Goal: Task Accomplishment & Management: Use online tool/utility

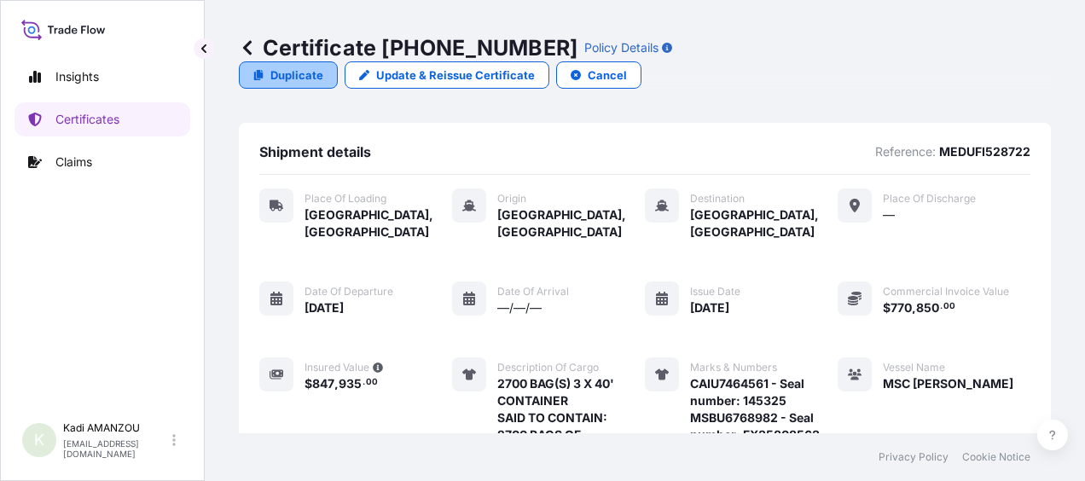
click at [323, 67] on p "Duplicate" at bounding box center [296, 75] width 53 height 17
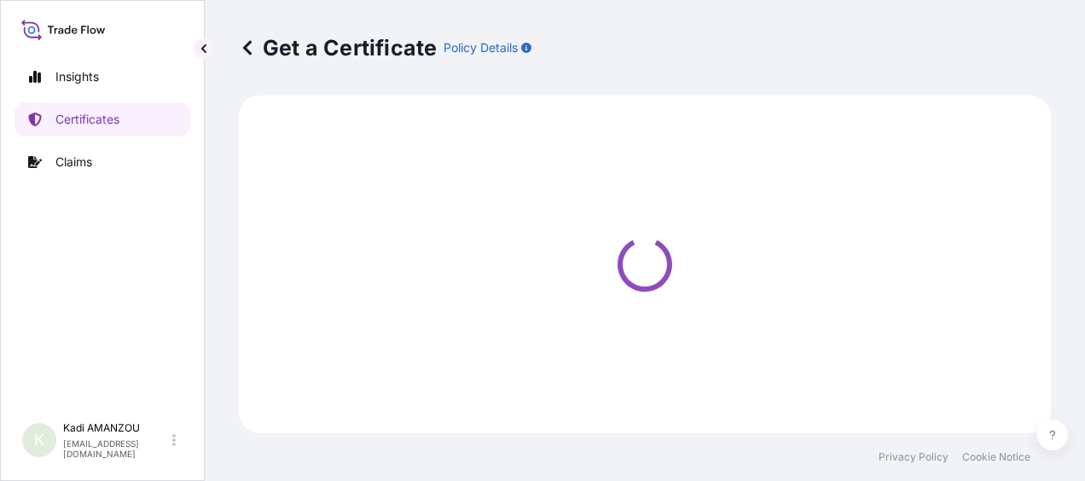
select select "Road / [GEOGRAPHIC_DATA]"
select select "Sea"
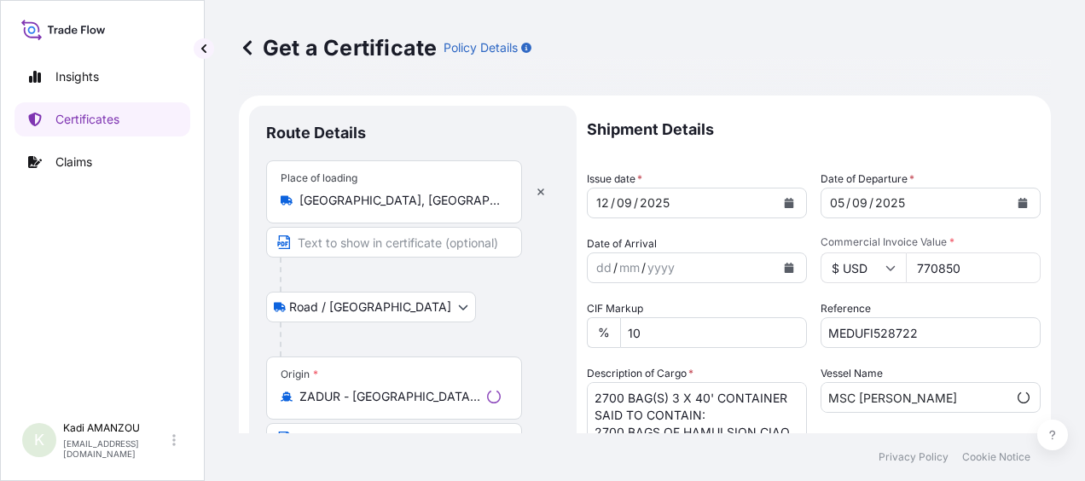
select select "32154"
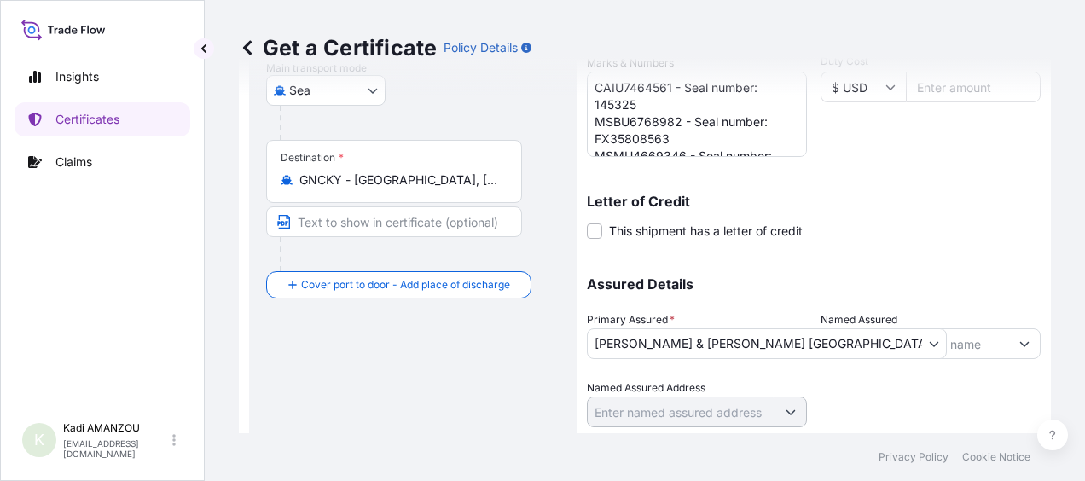
scroll to position [412, 0]
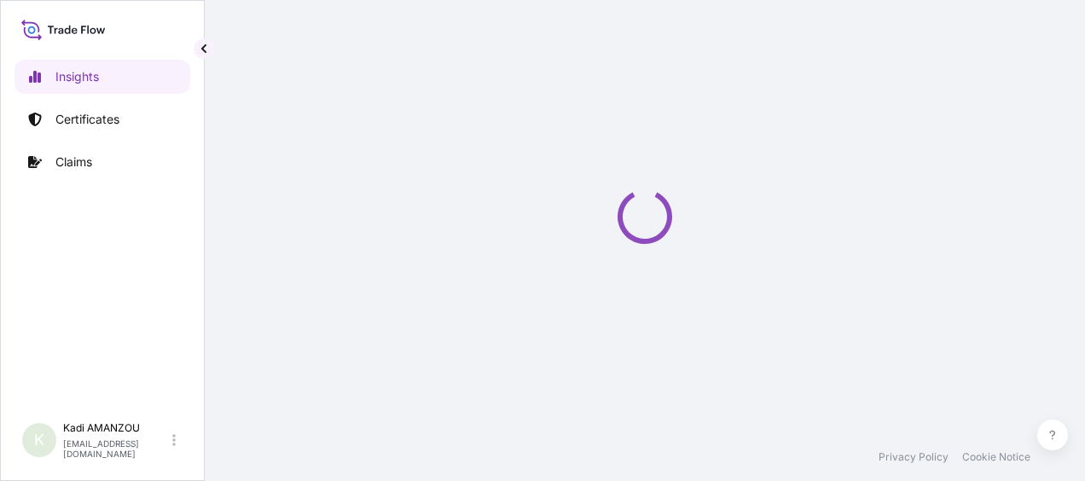
select select "2025"
